Goal: Communication & Community: Answer question/provide support

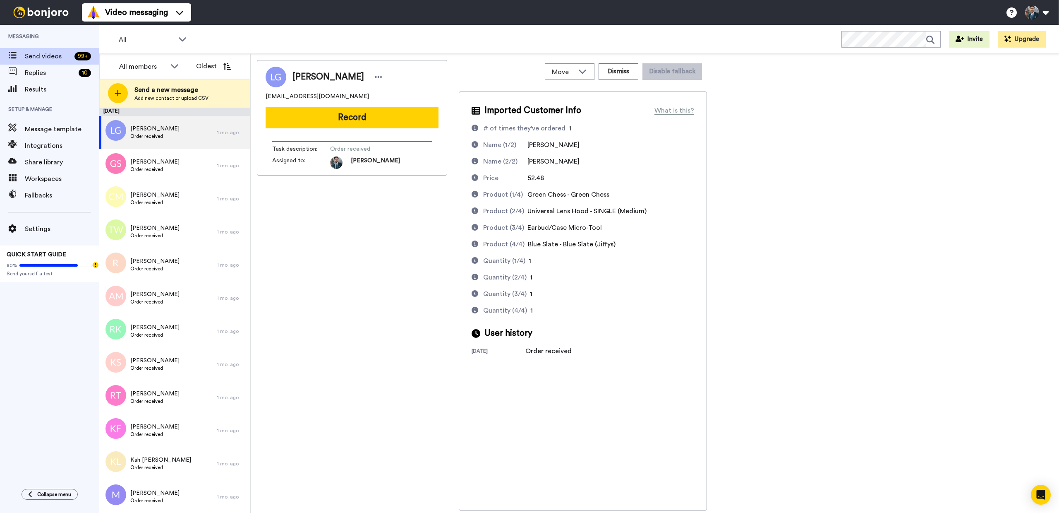
click at [792, 252] on div "[PERSON_NAME] [EMAIL_ADDRESS][DOMAIN_NAME] Record Task description : Order rece…" at bounding box center [655, 285] width 796 height 450
click at [374, 233] on div "[PERSON_NAME] [EMAIL_ADDRESS][DOMAIN_NAME] Record Task description : Order rece…" at bounding box center [352, 285] width 190 height 450
click at [351, 120] on button "Record" at bounding box center [352, 118] width 173 height 22
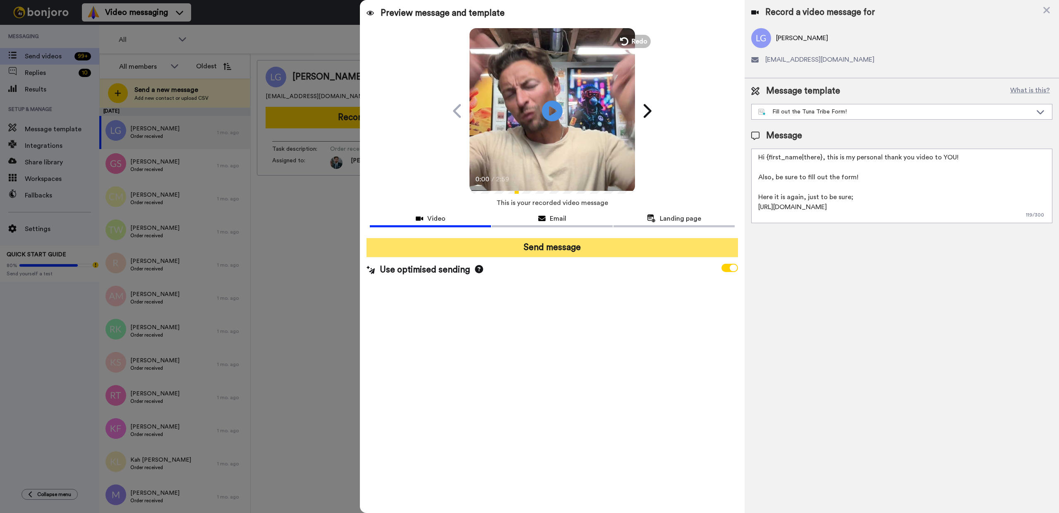
click at [545, 250] on button "Send message" at bounding box center [552, 247] width 371 height 19
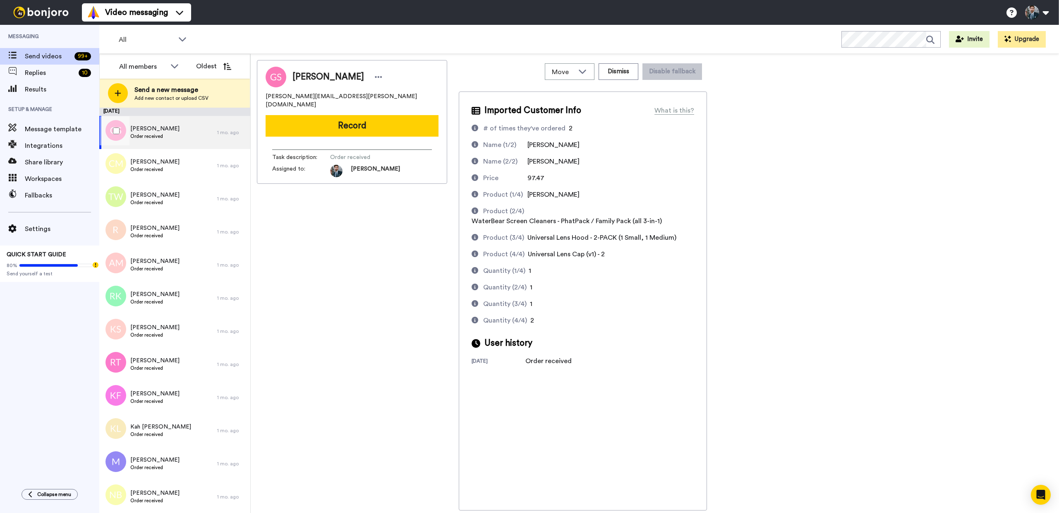
click at [164, 127] on span "[PERSON_NAME]" at bounding box center [154, 129] width 49 height 8
drag, startPoint x: 350, startPoint y: 98, endPoint x: 262, endPoint y: 98, distance: 88.1
click at [262, 98] on div "Gina Schofield gina.schofield@gmail.com Record Task description : Order receive…" at bounding box center [352, 122] width 190 height 124
copy span "gina.schofield@gmail.com"
click at [418, 282] on div "Gina Schofield gina.schofield@gmail.com Record Task description : Order receive…" at bounding box center [352, 285] width 190 height 450
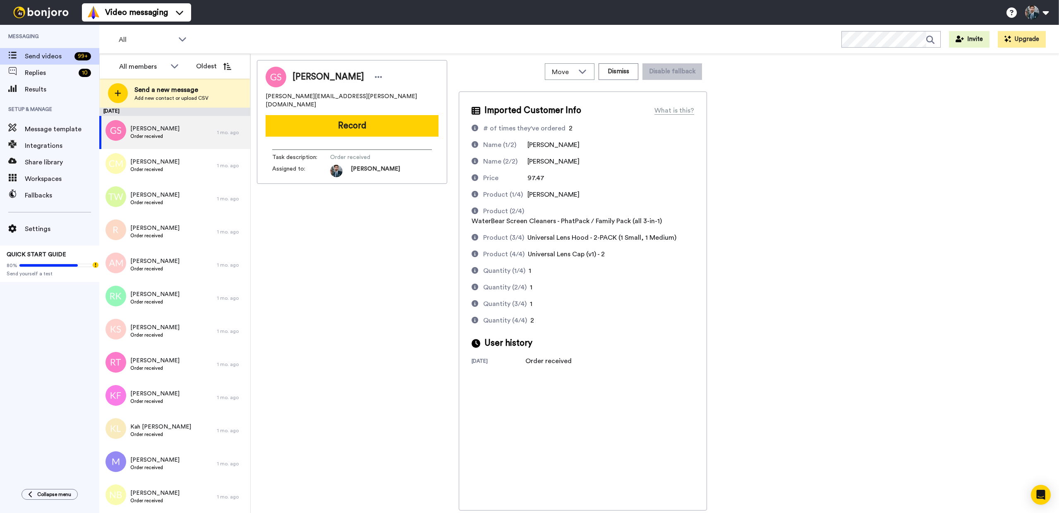
click at [355, 254] on div "Gina Schofield gina.schofield@gmail.com Record Task description : Order receive…" at bounding box center [352, 285] width 190 height 450
click at [357, 211] on div "Gina Schofield gina.schofield@gmail.com Record Task description : Order receive…" at bounding box center [352, 285] width 190 height 450
click at [348, 117] on button "Record" at bounding box center [352, 126] width 173 height 22
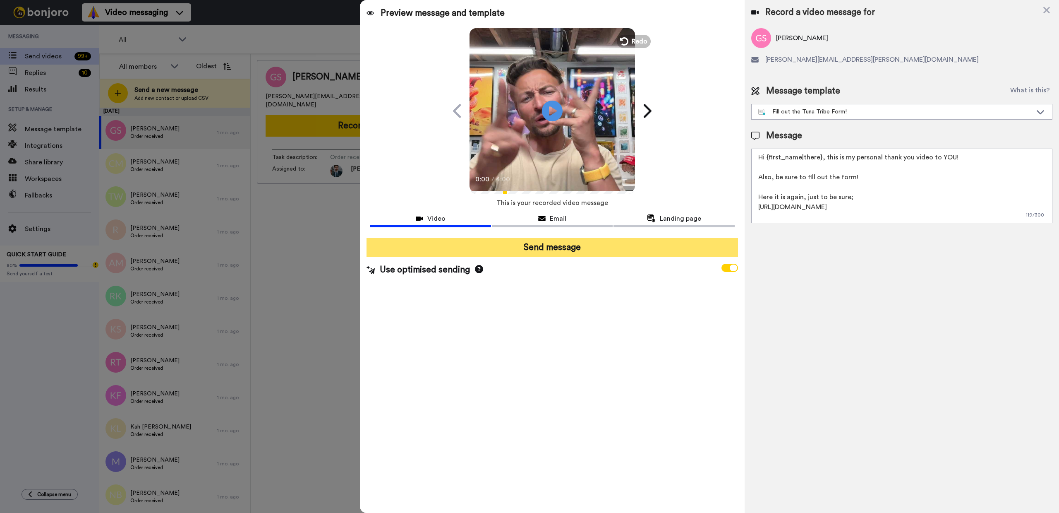
click at [555, 245] on button "Send message" at bounding box center [552, 247] width 371 height 19
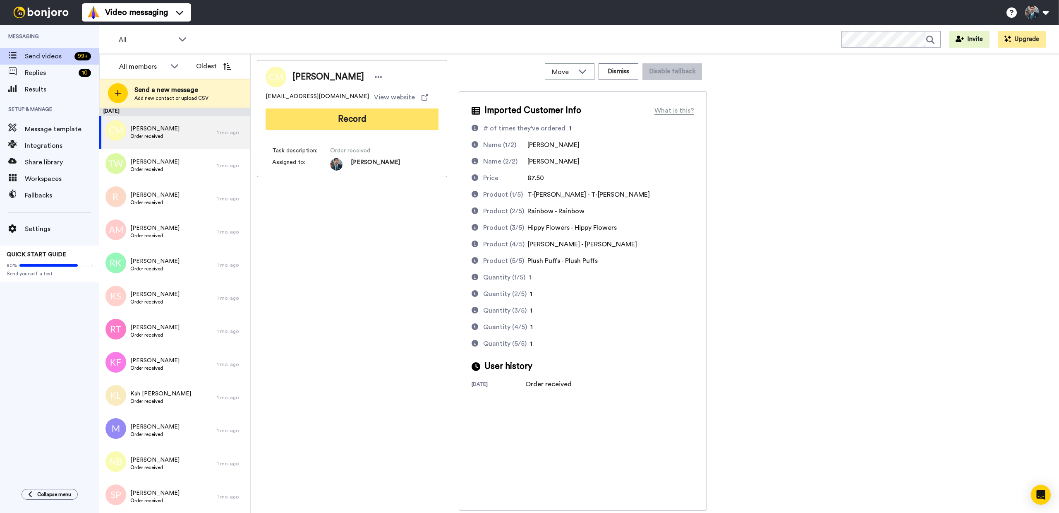
click at [378, 122] on button "Record" at bounding box center [352, 119] width 173 height 22
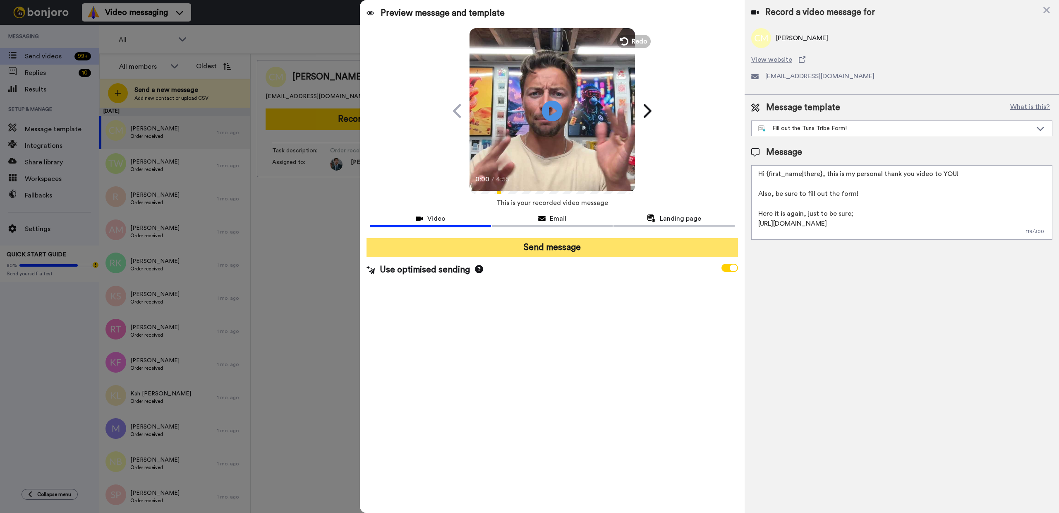
click at [563, 249] on button "Send message" at bounding box center [552, 247] width 371 height 19
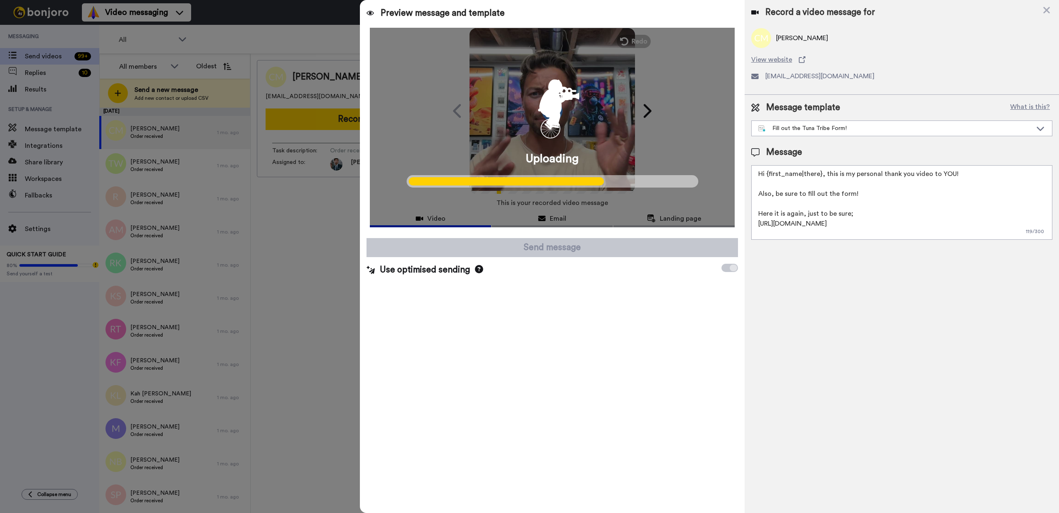
click at [317, 243] on div at bounding box center [529, 256] width 1059 height 513
